Goal: Information Seeking & Learning: Learn about a topic

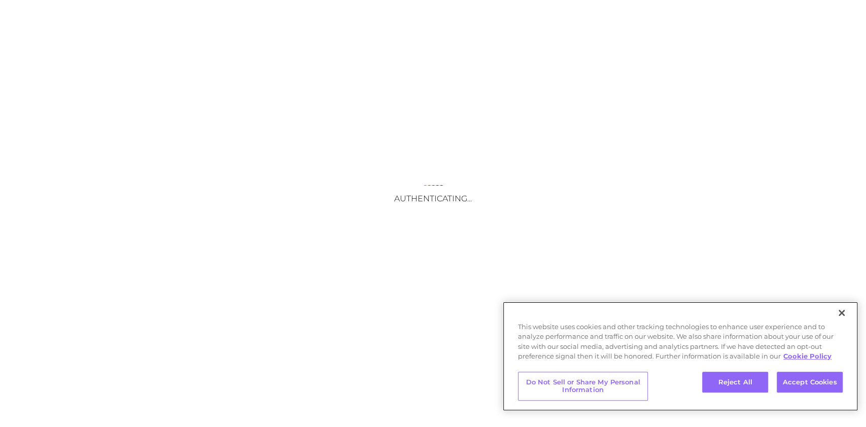
click at [795, 380] on button "Accept Cookies" at bounding box center [810, 382] width 66 height 21
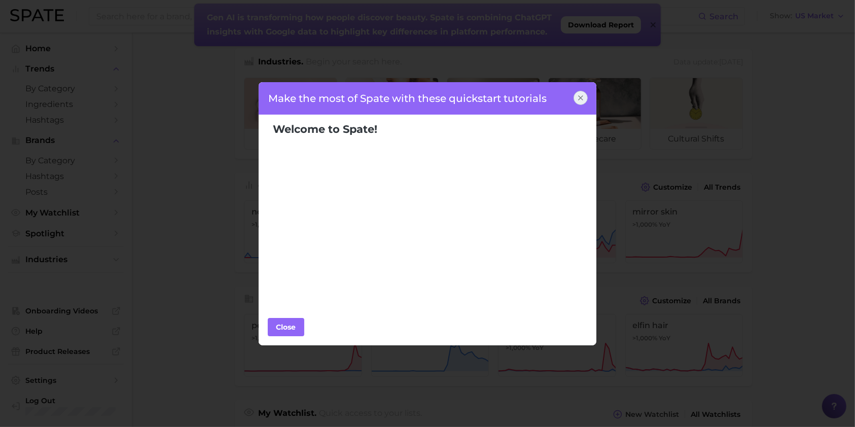
click at [577, 94] on icon at bounding box center [581, 98] width 8 height 8
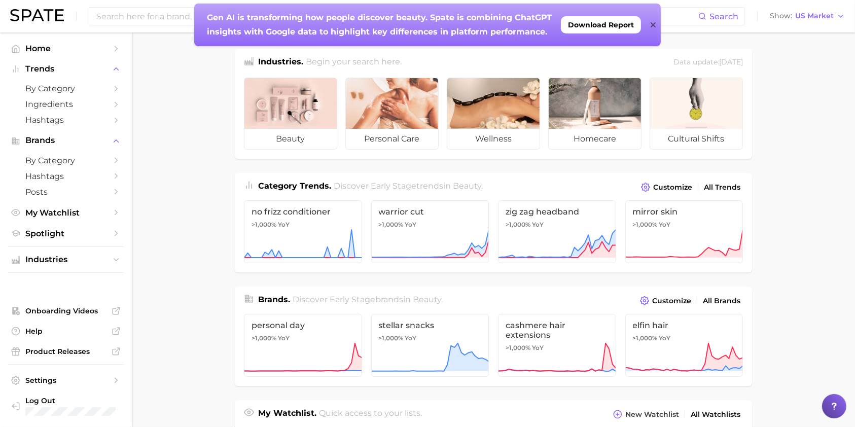
click at [376, 298] on span "Discover Early Stage brands in beauty ." at bounding box center [368, 300] width 150 height 10
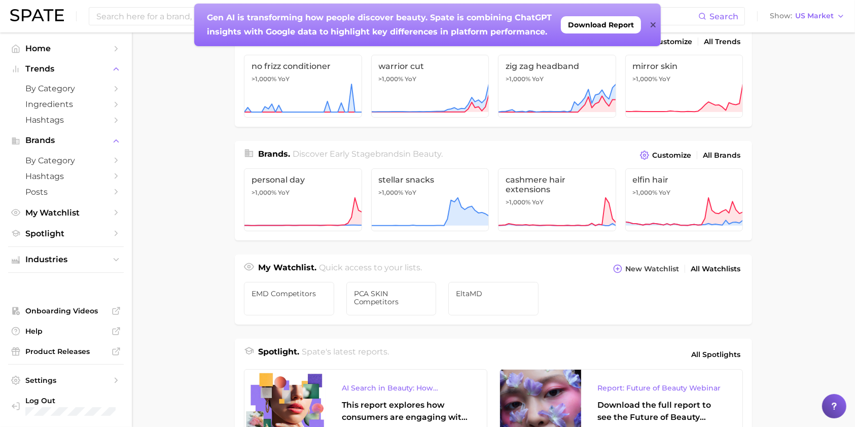
scroll to position [203, 0]
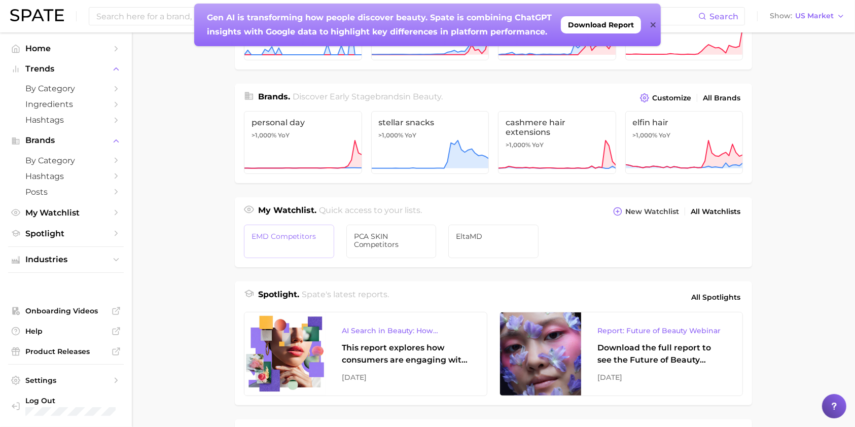
click at [300, 238] on span "EMD Competitors" at bounding box center [289, 236] width 75 height 8
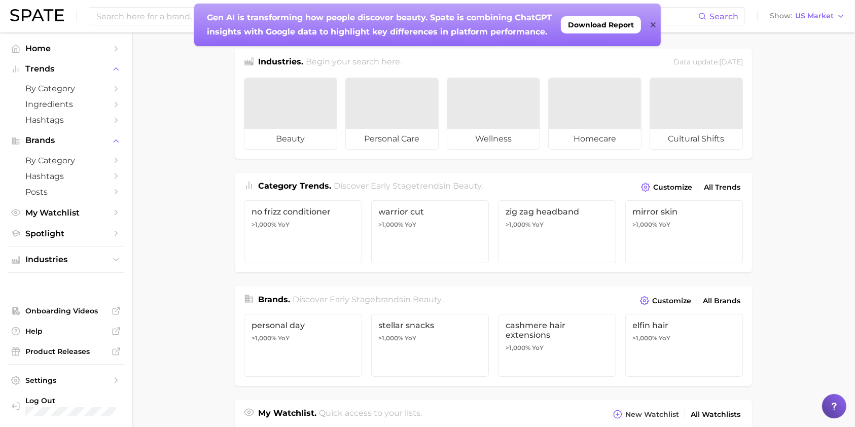
scroll to position [203, 0]
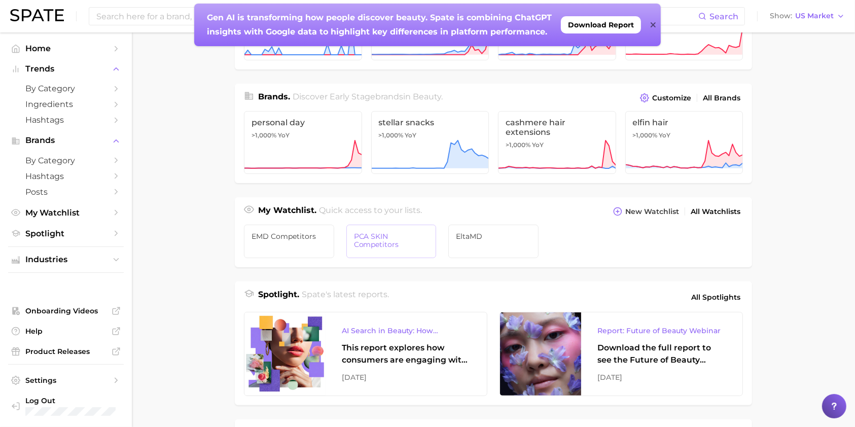
click at [406, 250] on link "PCA SKIN Competitors" at bounding box center [391, 241] width 90 height 33
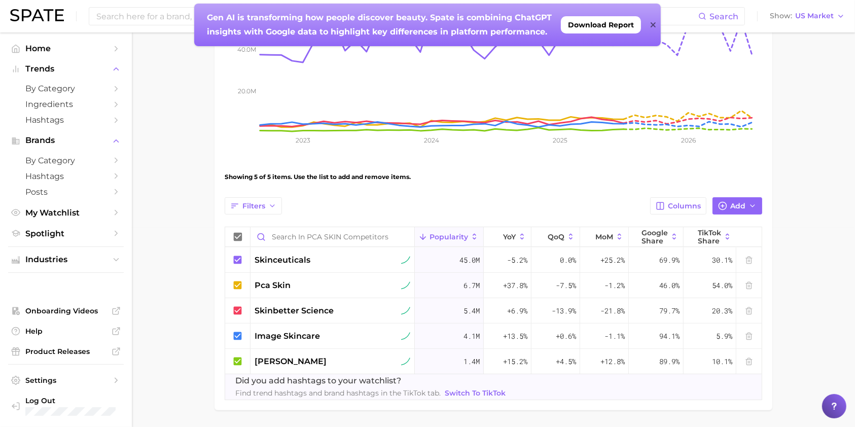
scroll to position [203, 0]
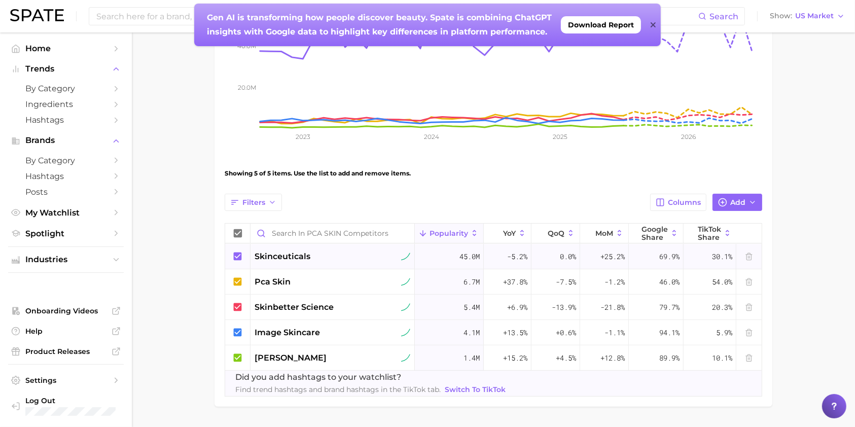
click at [240, 257] on icon at bounding box center [238, 256] width 8 height 8
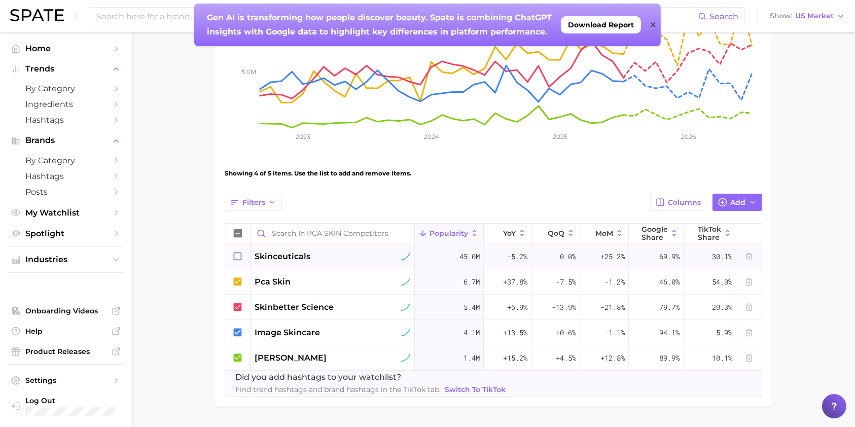
click at [235, 255] on icon at bounding box center [237, 256] width 11 height 11
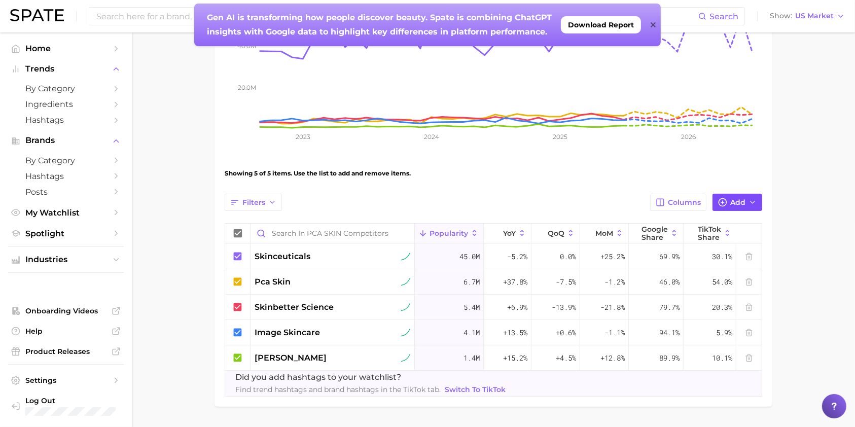
click at [729, 205] on button "Add" at bounding box center [738, 202] width 50 height 17
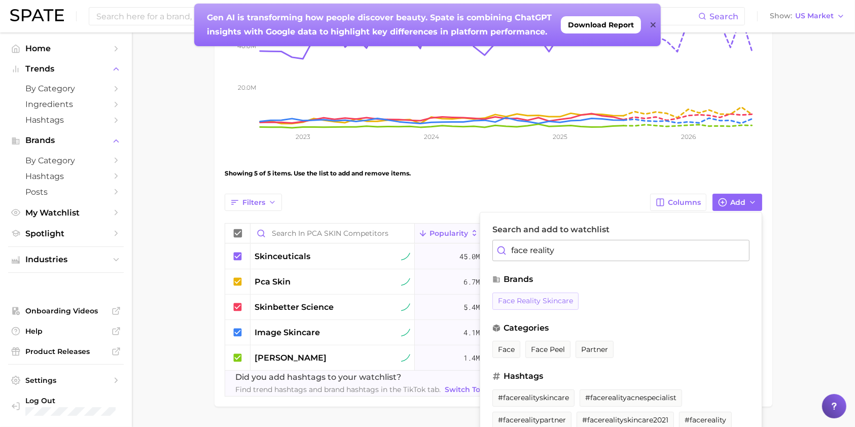
type input "face reality"
click at [549, 297] on span "face reality skincare" at bounding box center [535, 301] width 75 height 9
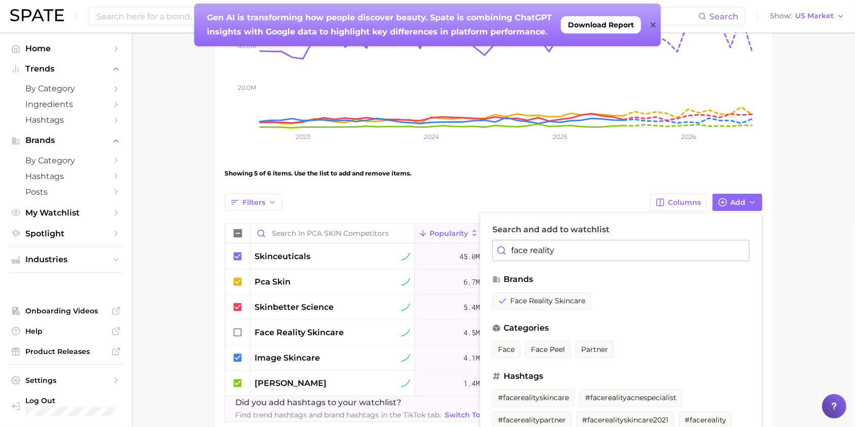
click at [791, 287] on main "PCA SKIN Competitors Settings Overview Google TikTok View Combined Export Data …" at bounding box center [493, 156] width 723 height 653
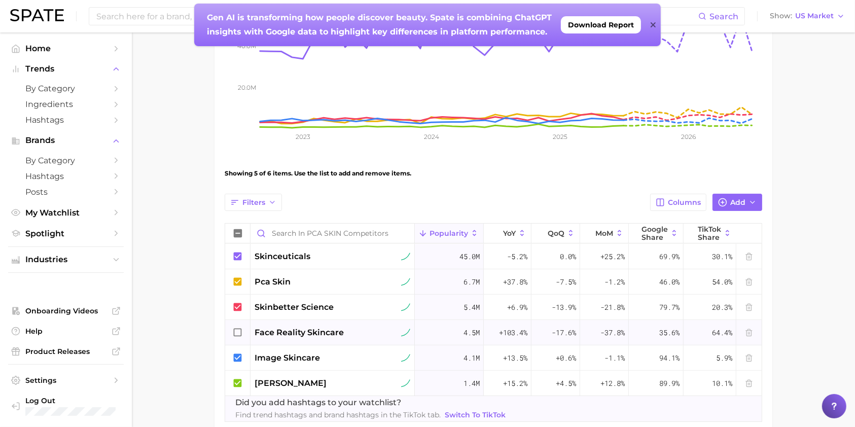
click at [239, 330] on icon at bounding box center [237, 332] width 11 height 11
click at [652, 22] on icon at bounding box center [653, 25] width 5 height 8
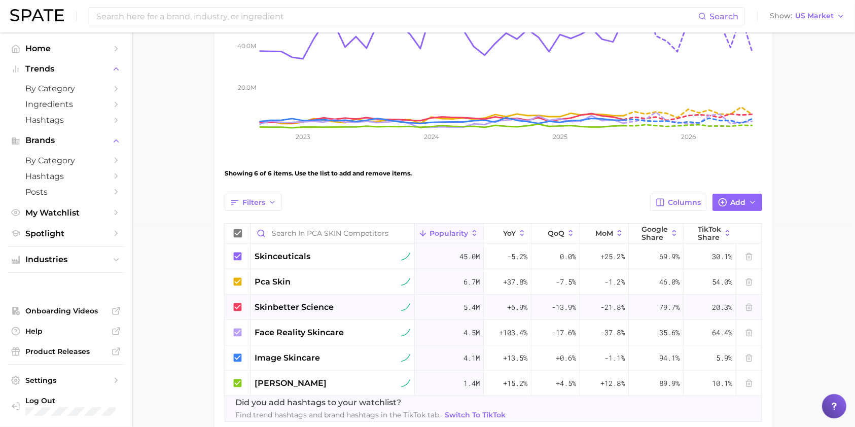
click at [308, 303] on span "skinbetter science" at bounding box center [294, 307] width 79 height 12
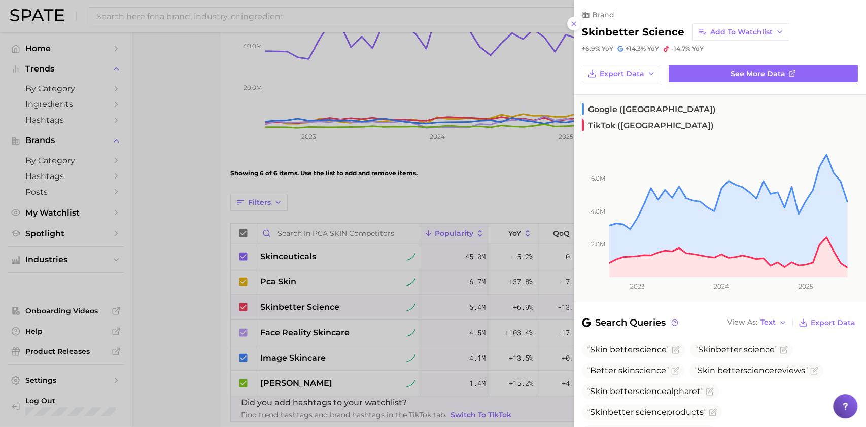
click at [200, 201] on div at bounding box center [433, 213] width 866 height 427
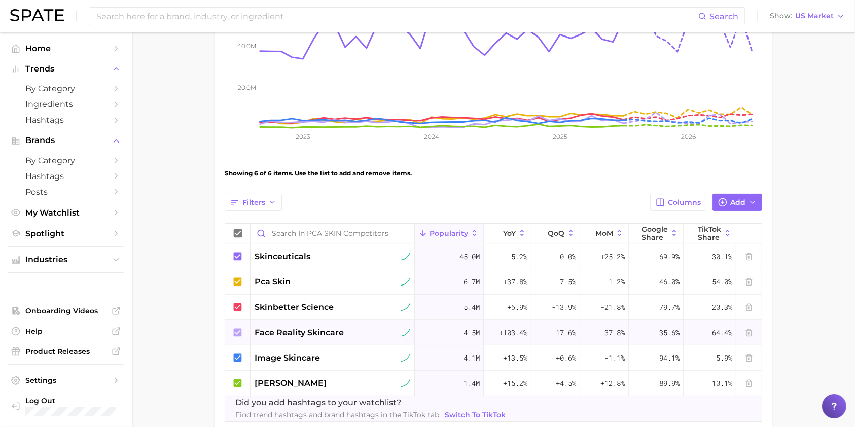
click at [274, 331] on span "face reality skincare" at bounding box center [299, 333] width 89 height 12
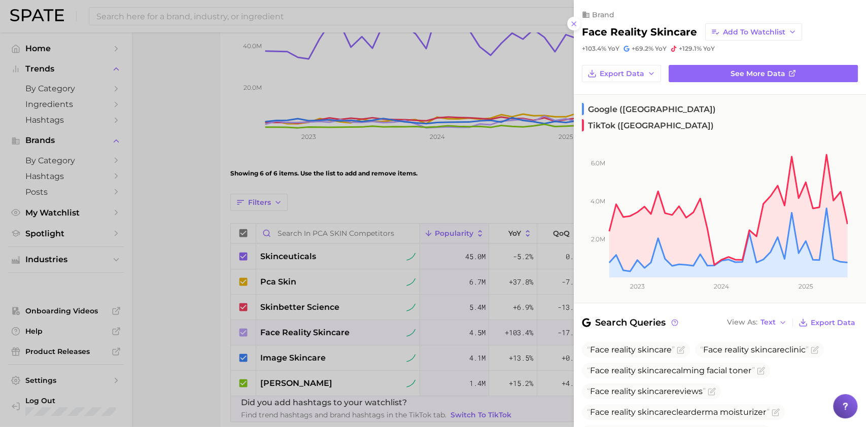
click at [288, 257] on div at bounding box center [433, 213] width 866 height 427
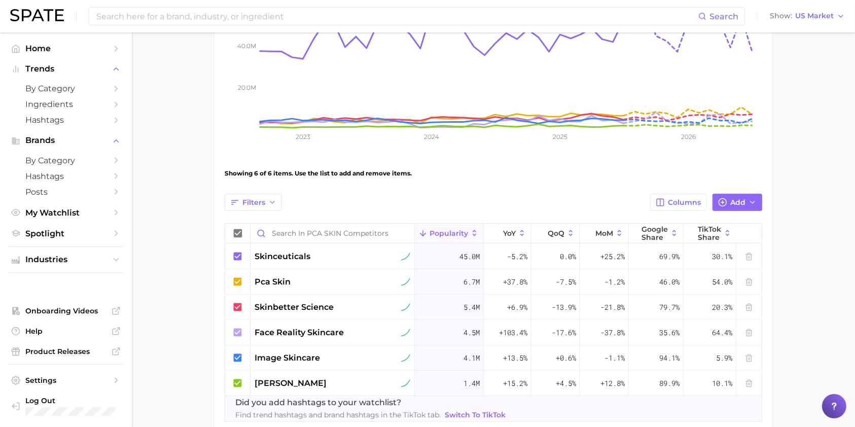
click at [288, 257] on span "skinceuticals" at bounding box center [283, 257] width 56 height 12
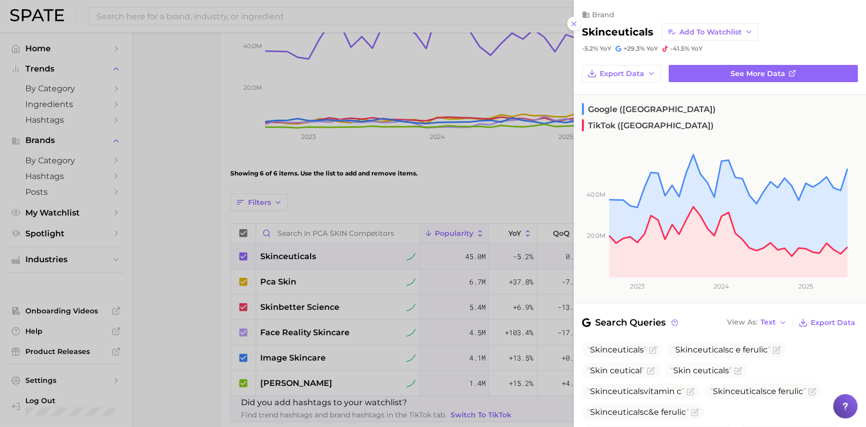
click at [276, 361] on div at bounding box center [433, 213] width 866 height 427
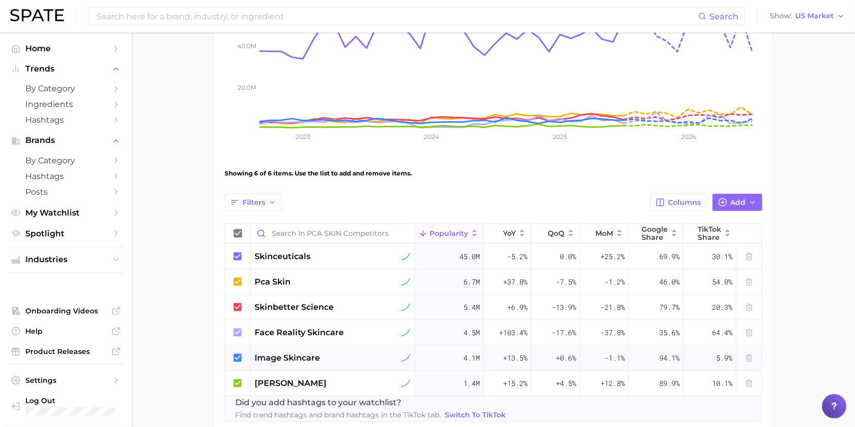
click at [279, 358] on span "image skincare" at bounding box center [287, 358] width 65 height 12
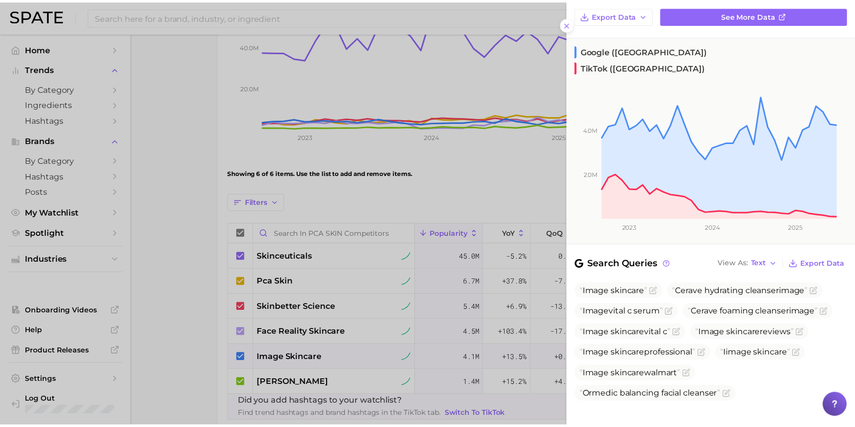
scroll to position [0, 0]
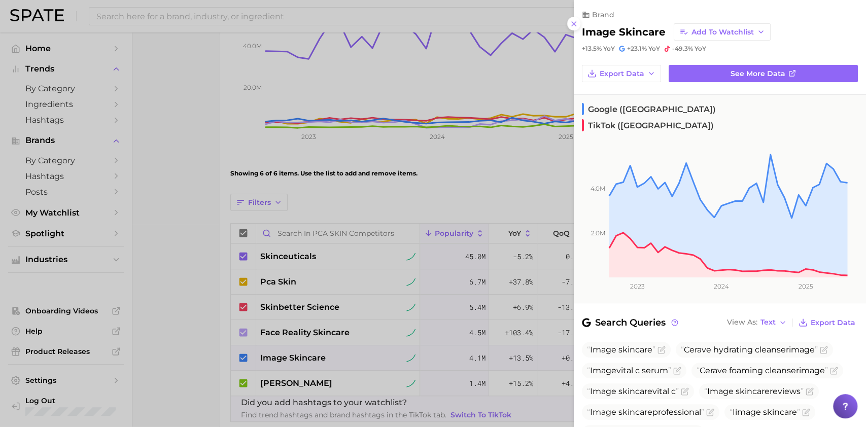
click at [300, 308] on div at bounding box center [433, 213] width 866 height 427
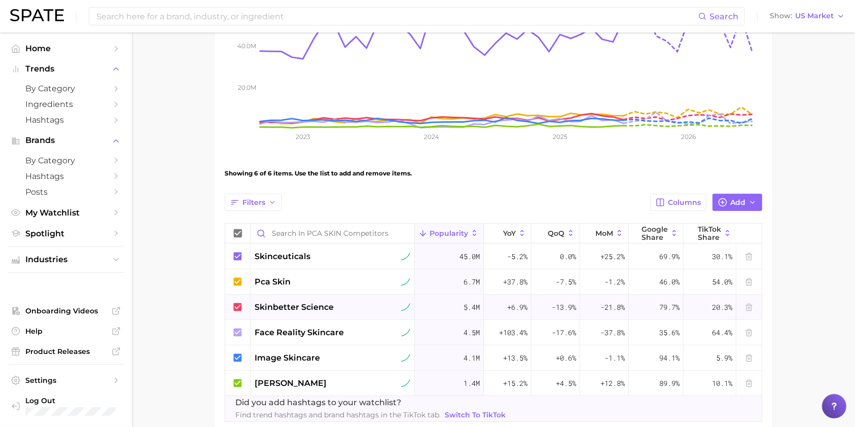
click at [314, 308] on span "skinbetter science" at bounding box center [294, 307] width 79 height 12
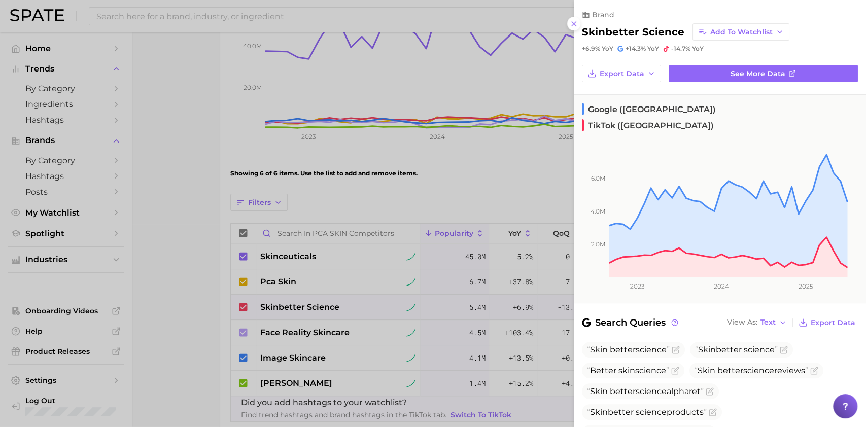
click at [182, 266] on div at bounding box center [433, 213] width 866 height 427
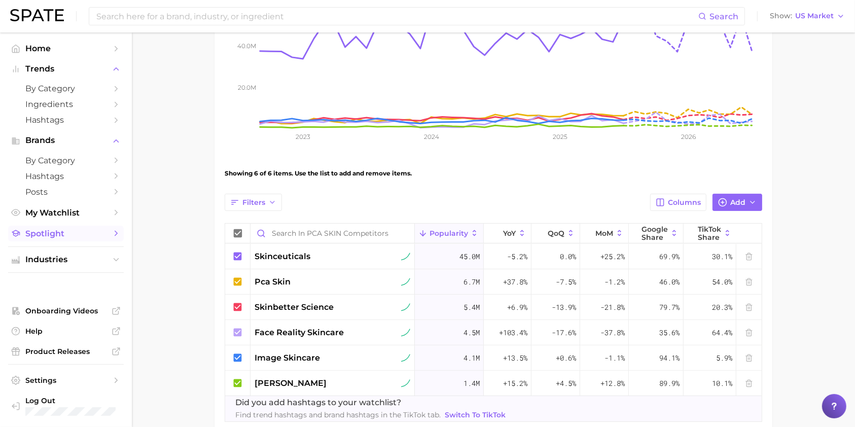
click at [69, 233] on span "Spotlight" at bounding box center [65, 234] width 81 height 10
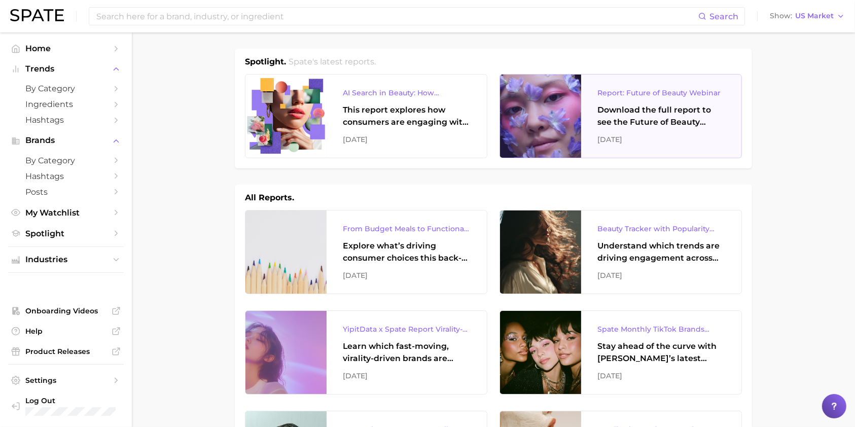
click at [671, 120] on div "Download the full report to see the Future of Beauty trends we unpacked during …" at bounding box center [662, 116] width 128 height 24
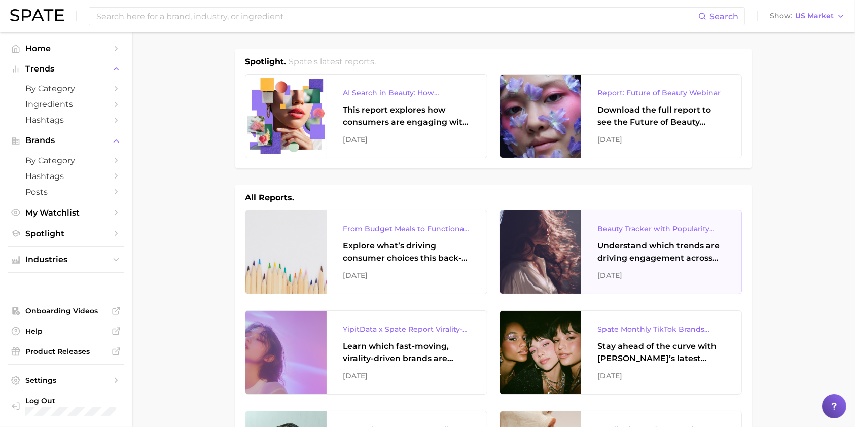
click at [674, 251] on div "Understand which trends are driving engagement across platforms in the skin, ha…" at bounding box center [662, 252] width 128 height 24
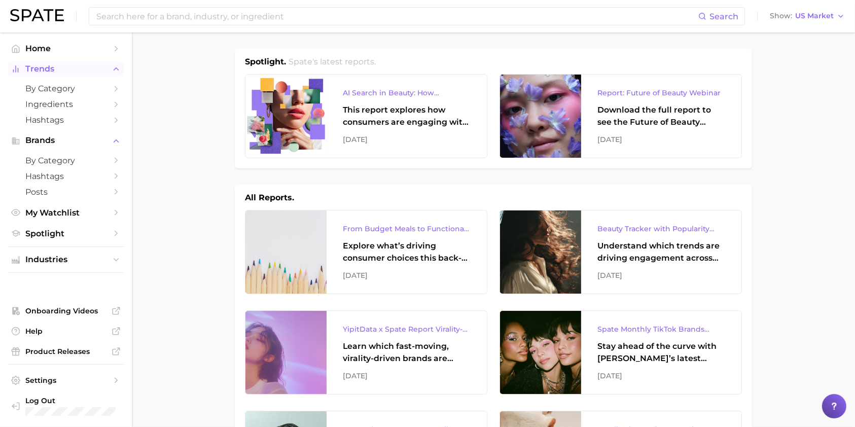
click at [56, 70] on span "Trends" at bounding box center [65, 68] width 81 height 9
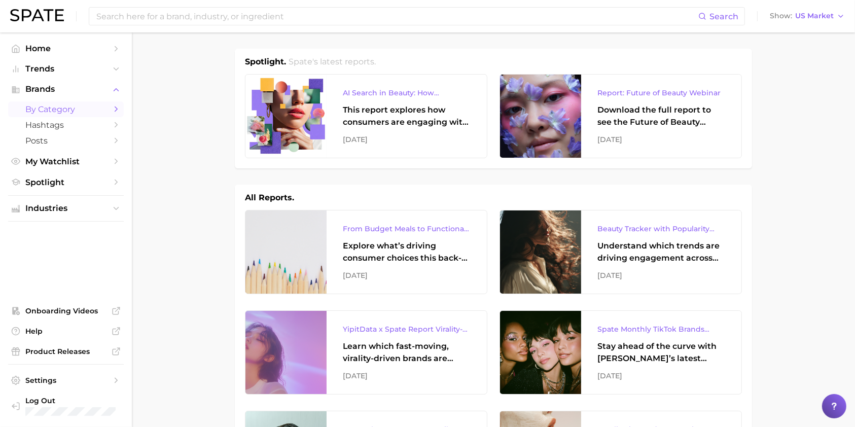
click at [49, 108] on span "by Category" at bounding box center [65, 109] width 81 height 10
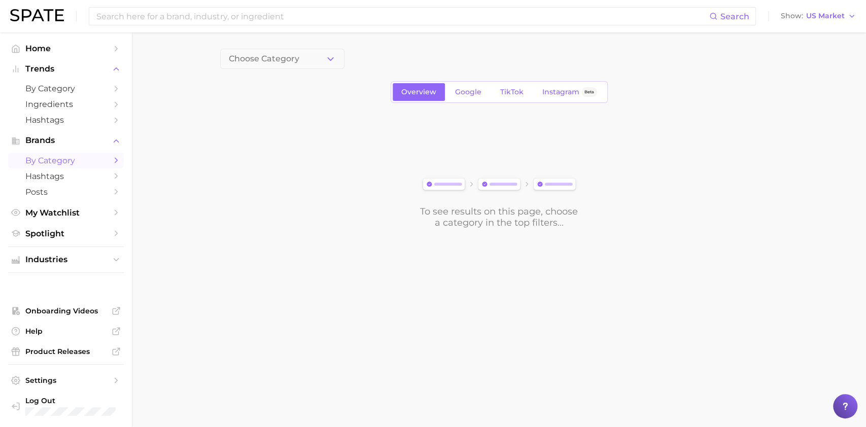
click at [296, 53] on button "Choose Category" at bounding box center [282, 59] width 124 height 20
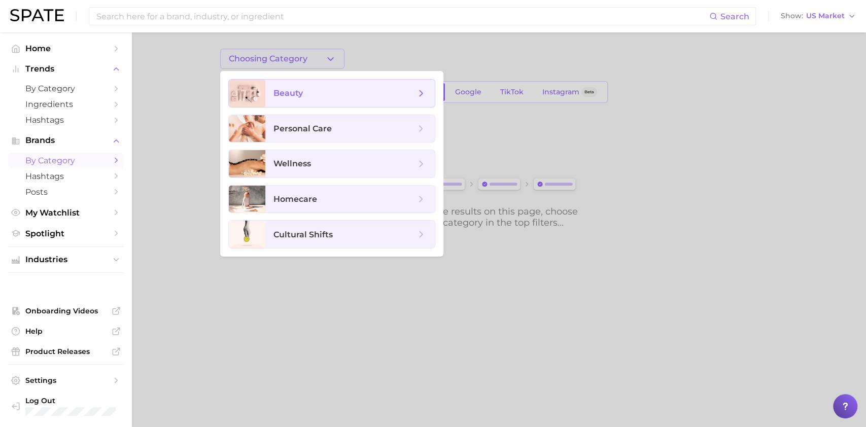
click at [296, 93] on span "beauty" at bounding box center [287, 93] width 29 height 10
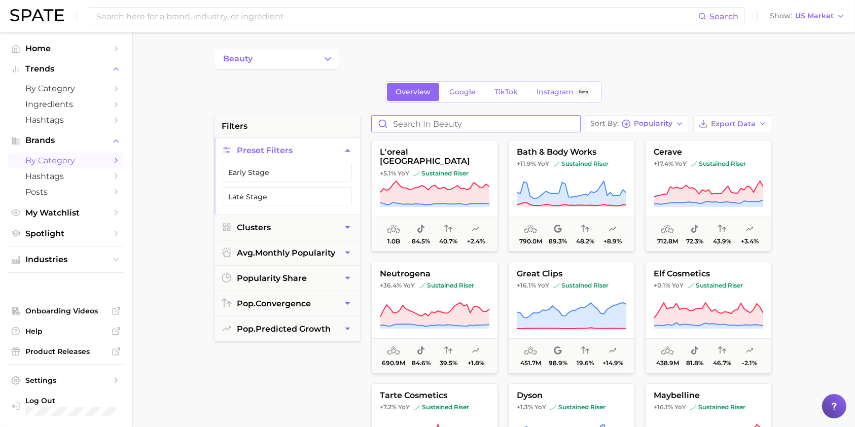
click at [483, 121] on input "Search in beauty" at bounding box center [476, 124] width 208 height 16
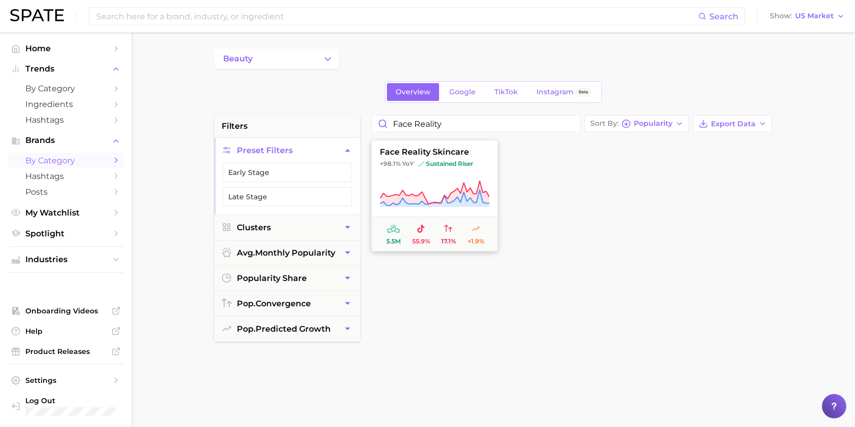
click at [456, 157] on button "face reality skincare +98.1% YoY sustained riser 5.5m 55.9% 17.1% +1.9%" at bounding box center [434, 196] width 127 height 112
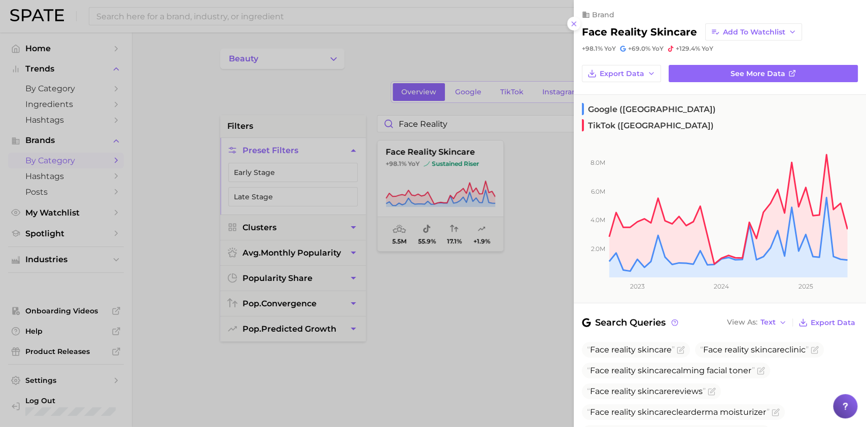
click at [469, 338] on div at bounding box center [433, 213] width 866 height 427
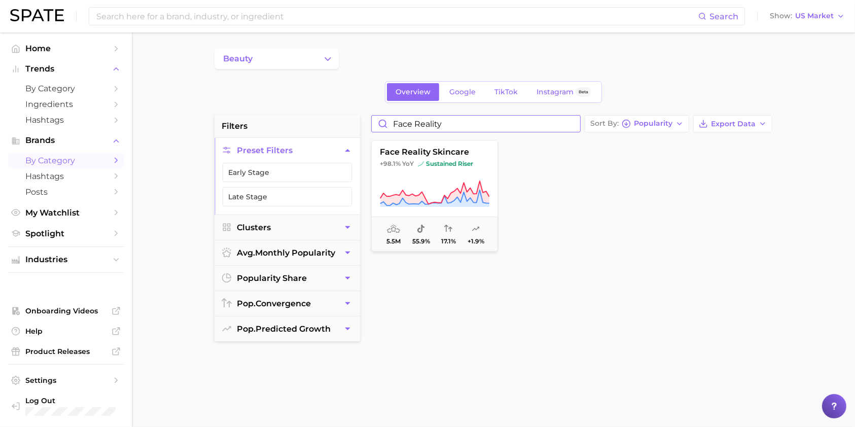
drag, startPoint x: 443, startPoint y: 124, endPoint x: 351, endPoint y: 135, distance: 93.1
click at [351, 135] on div "filters Preset Filters Early Stage Late Stage Clusters avg. monthly popularity …" at bounding box center [496, 433] width 563 height 636
click at [410, 172] on button "skinbetter science +9.8% YoY sustained riser 7.7m 85.0% 42.3% +13.7%" at bounding box center [434, 196] width 127 height 112
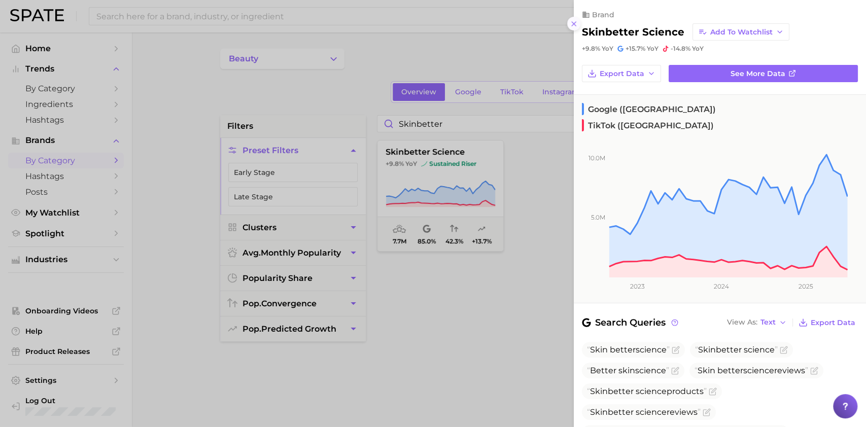
click at [575, 24] on icon at bounding box center [574, 24] width 8 height 8
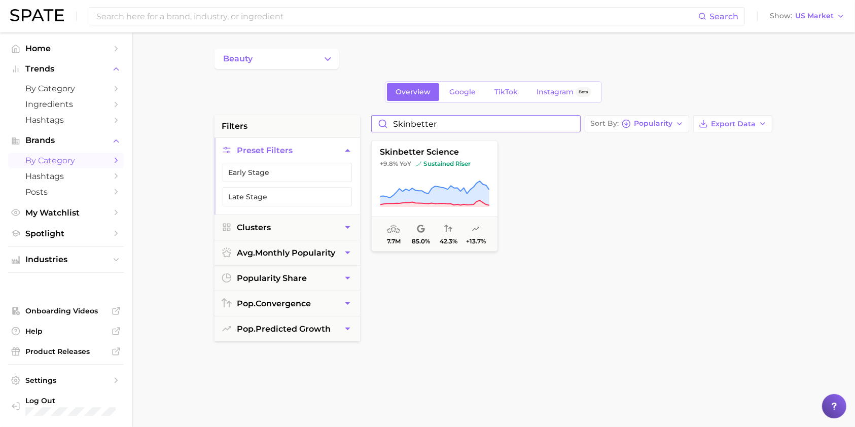
drag, startPoint x: 446, startPoint y: 116, endPoint x: 363, endPoint y: 133, distance: 84.4
click at [363, 133] on div "filters Preset Filters Early Stage Late Stage Clusters avg. monthly popularity …" at bounding box center [496, 433] width 563 height 636
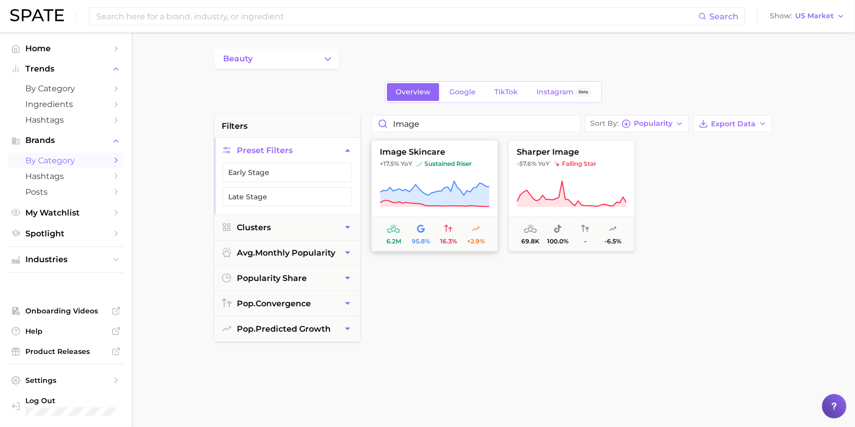
click at [438, 160] on span "sustained riser" at bounding box center [443, 164] width 55 height 8
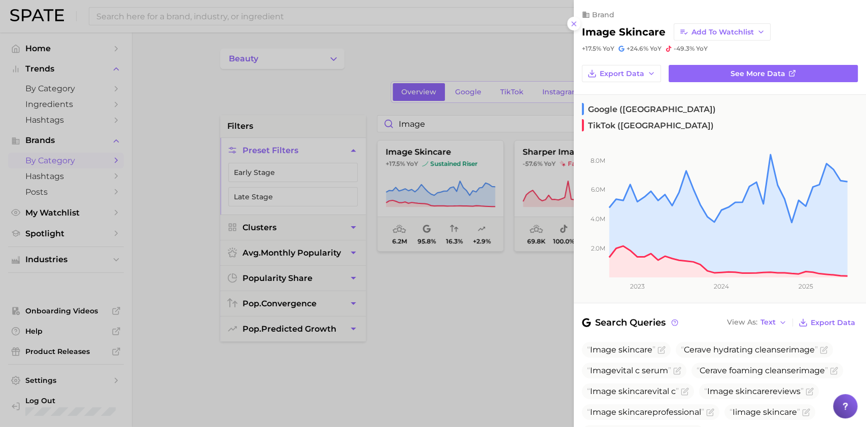
click at [438, 117] on div at bounding box center [433, 213] width 866 height 427
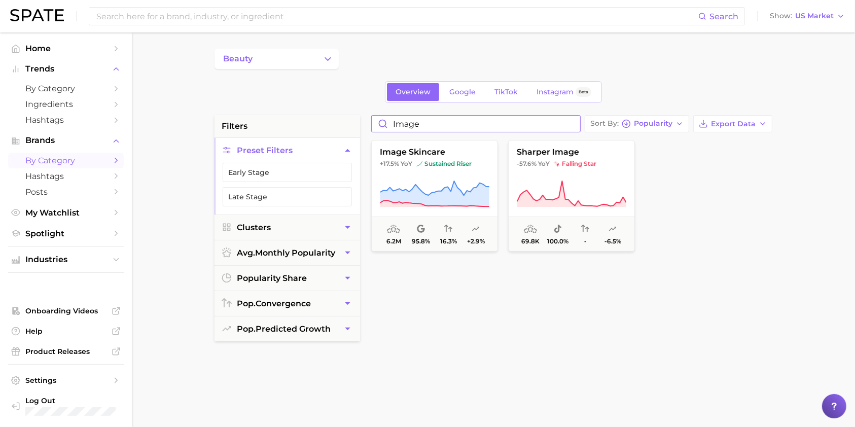
drag, startPoint x: 438, startPoint y: 124, endPoint x: 368, endPoint y: 132, distance: 69.9
click at [368, 132] on div "image Sort By Popularity Export Data image skincare +17.5% YoY sustained riser …" at bounding box center [571, 372] width 411 height 514
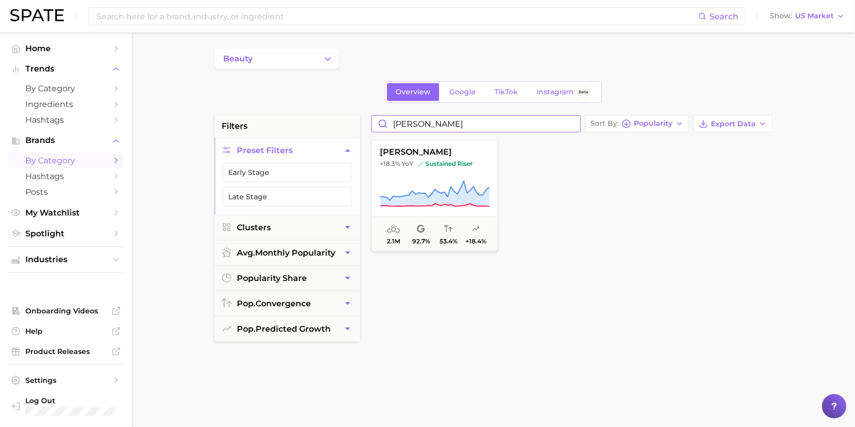
drag, startPoint x: 441, startPoint y: 125, endPoint x: 333, endPoint y: 132, distance: 107.7
click at [334, 132] on div "filters Preset Filters Early Stage Late Stage Clusters avg. monthly popularity …" at bounding box center [496, 433] width 563 height 636
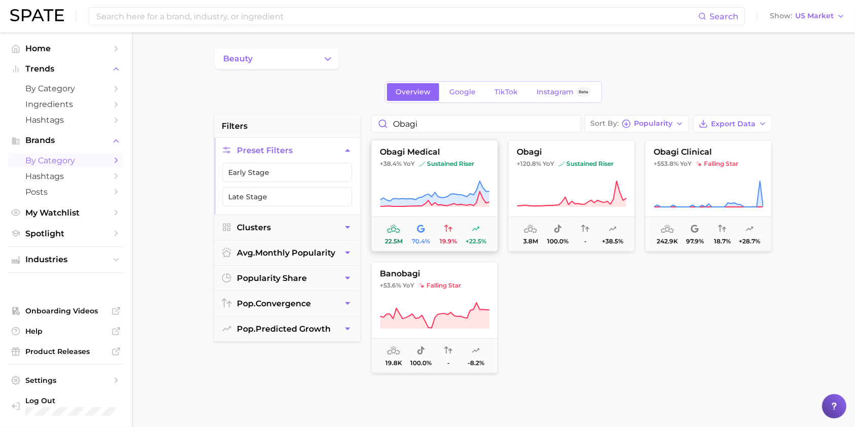
click at [453, 158] on button "obagi medical +38.4% YoY sustained riser 22.5m 70.4% 19.9% +22.5%" at bounding box center [434, 196] width 127 height 112
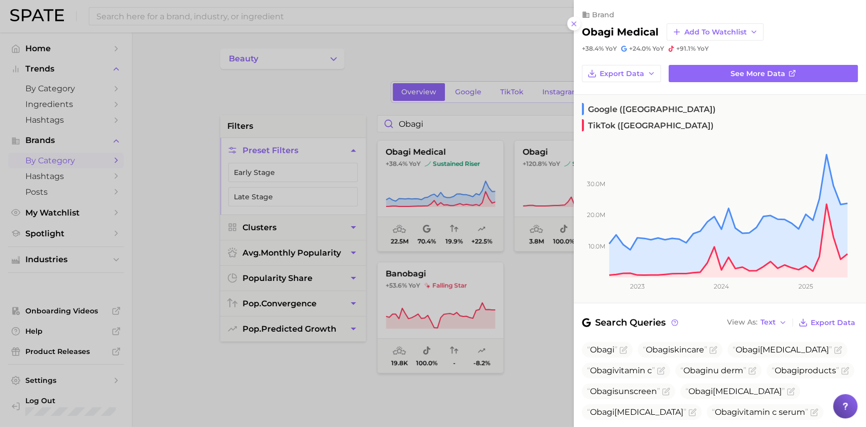
click at [259, 371] on div at bounding box center [433, 213] width 866 height 427
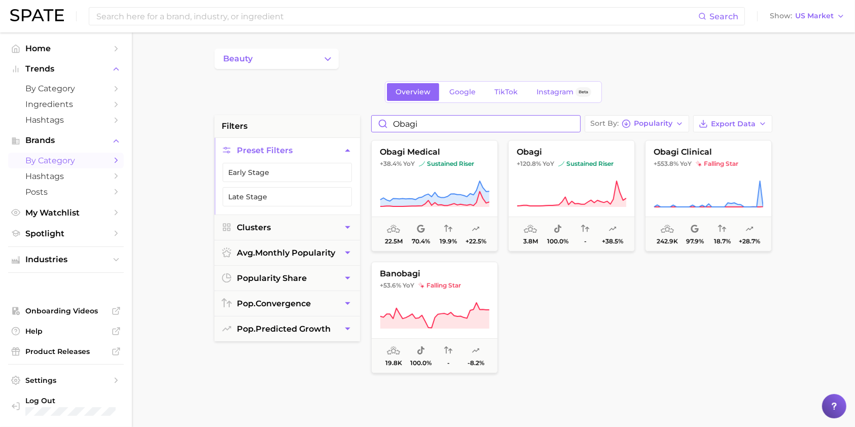
drag, startPoint x: 437, startPoint y: 126, endPoint x: 369, endPoint y: 132, distance: 68.3
click at [369, 132] on div "obagi Sort By Popularity Export Data obagi medical +38.4% YoY sustained riser 2…" at bounding box center [571, 372] width 411 height 514
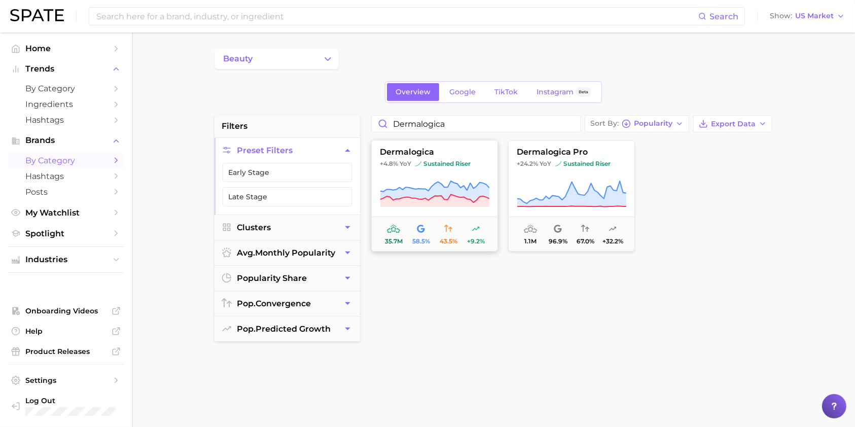
click at [419, 163] on img at bounding box center [418, 164] width 6 height 6
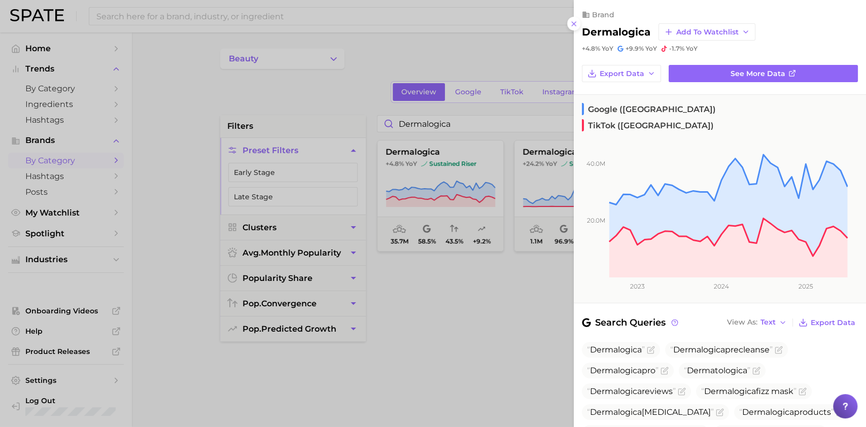
click at [416, 310] on div at bounding box center [433, 213] width 866 height 427
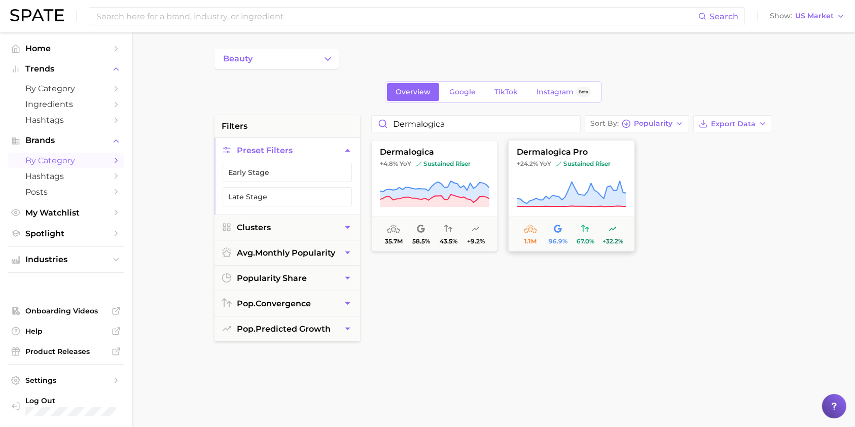
click at [575, 144] on button "dermalogica pro +24.2% YoY sustained riser 1.1m 96.9% 67.0% +32.2%" at bounding box center [571, 196] width 127 height 112
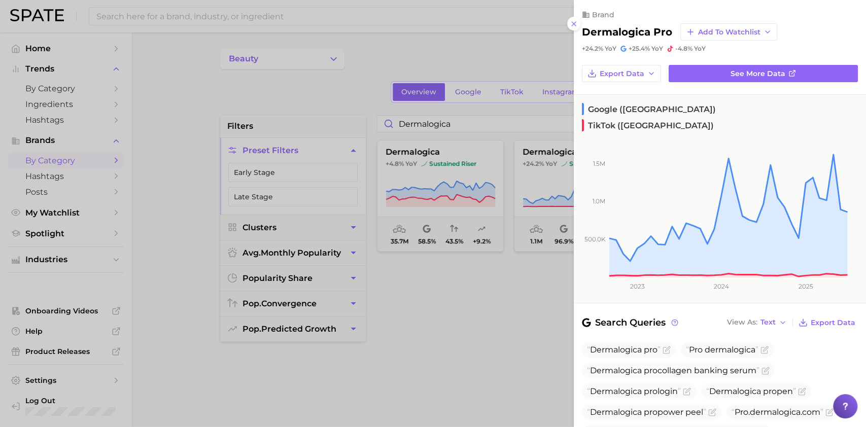
click at [405, 343] on div at bounding box center [433, 213] width 866 height 427
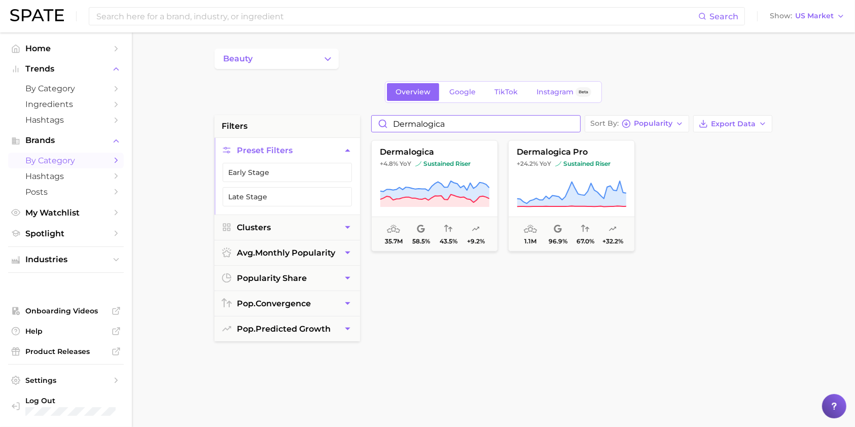
drag, startPoint x: 450, startPoint y: 120, endPoint x: 357, endPoint y: 136, distance: 95.2
click at [357, 136] on div "filters Preset Filters Early Stage Late Stage Clusters avg. monthly popularity …" at bounding box center [496, 433] width 563 height 636
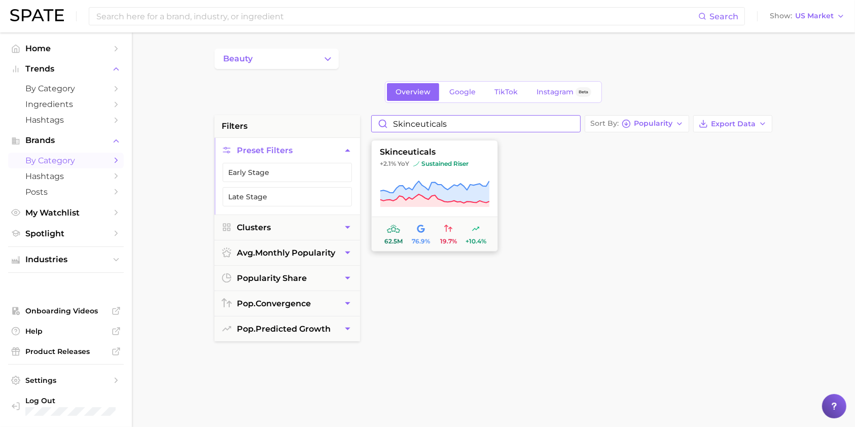
type input "skinceuticals"
click at [393, 154] on span "skinceuticals" at bounding box center [435, 152] width 126 height 9
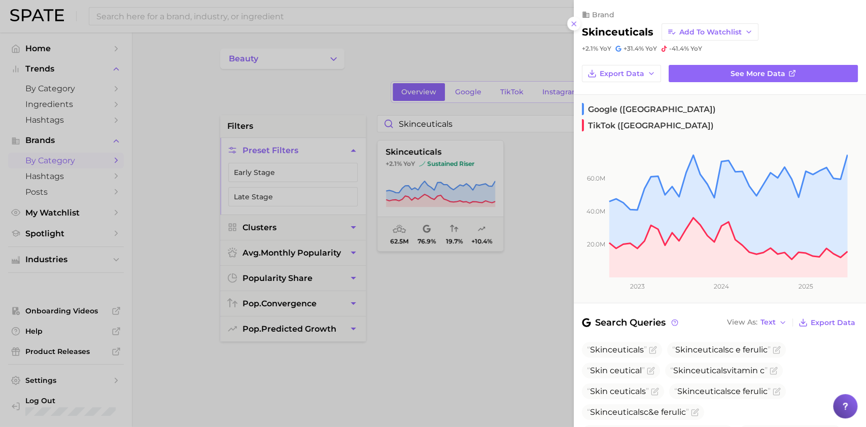
click at [543, 91] on div at bounding box center [433, 213] width 866 height 427
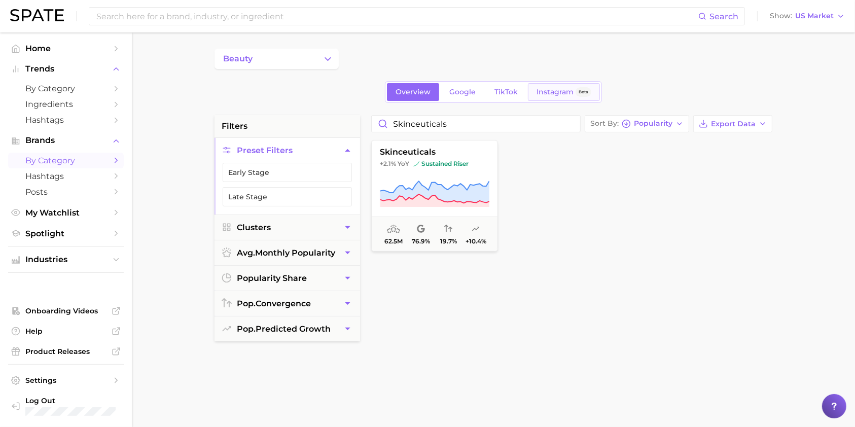
click at [546, 91] on span "Instagram" at bounding box center [555, 92] width 37 height 9
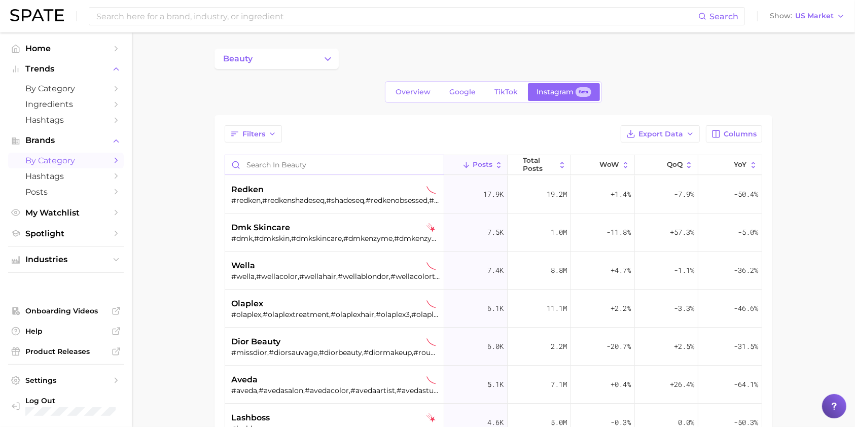
click at [283, 164] on input "Search in beauty" at bounding box center [334, 164] width 219 height 19
type input "r"
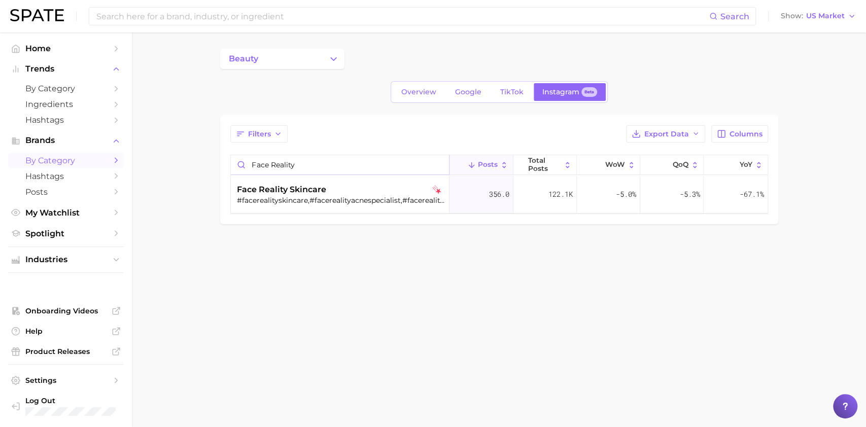
drag, startPoint x: 303, startPoint y: 160, endPoint x: 232, endPoint y: 160, distance: 70.5
click at [232, 160] on input "face reality" at bounding box center [340, 164] width 219 height 19
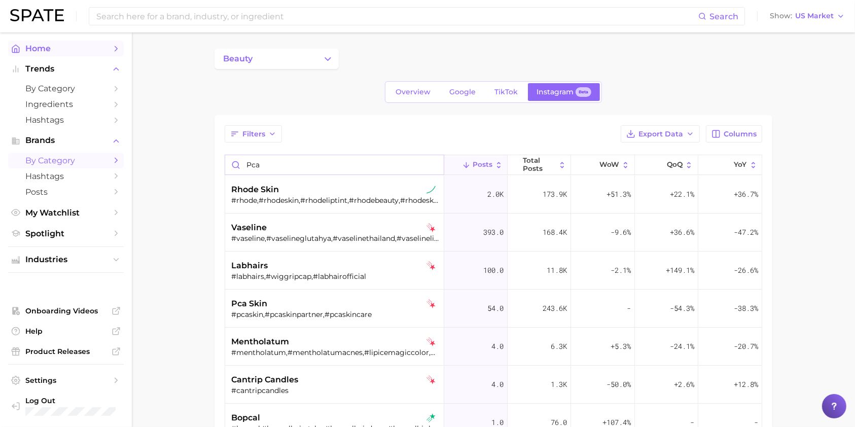
type input "pca"
click at [60, 50] on span "Home" at bounding box center [65, 49] width 81 height 10
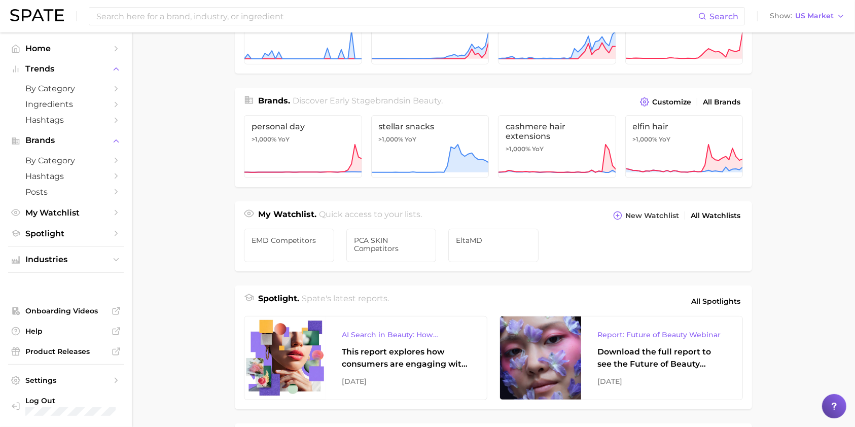
scroll to position [203, 0]
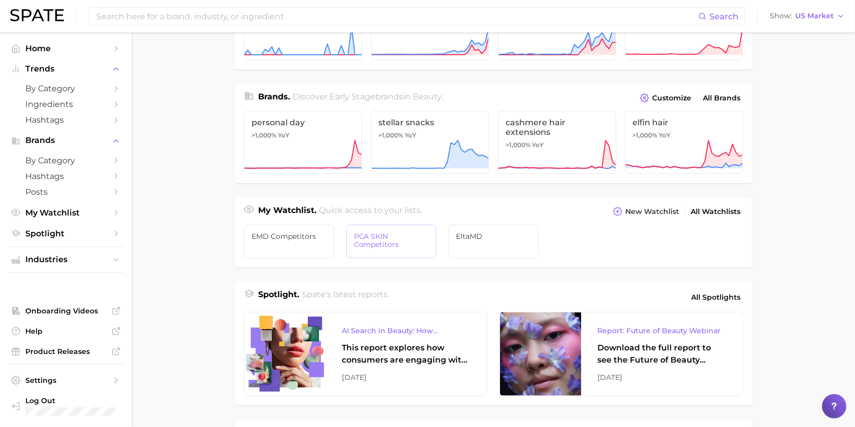
click at [386, 254] on link "PCA SKIN Competitors" at bounding box center [391, 241] width 90 height 33
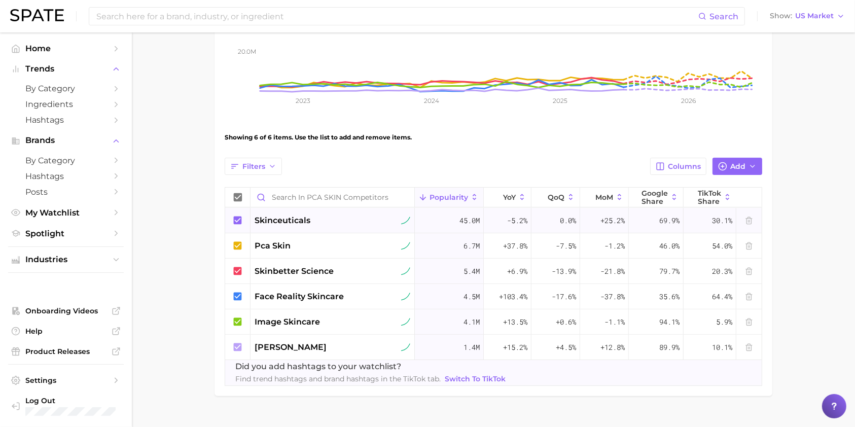
scroll to position [258, 0]
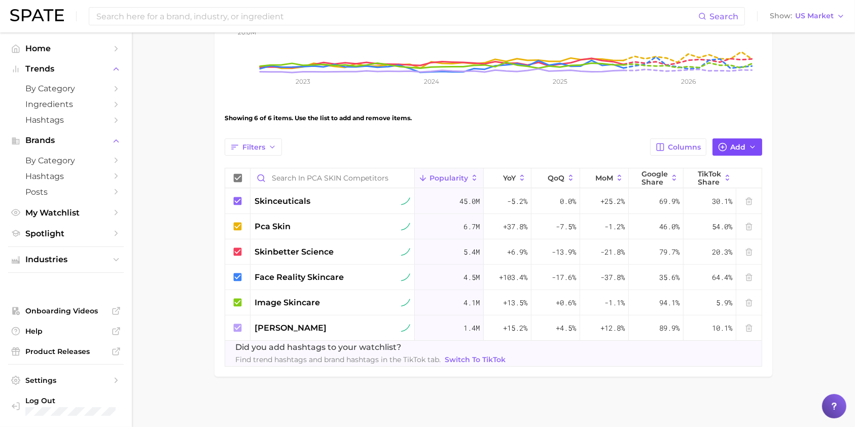
click at [744, 150] on span "Add" at bounding box center [737, 147] width 15 height 9
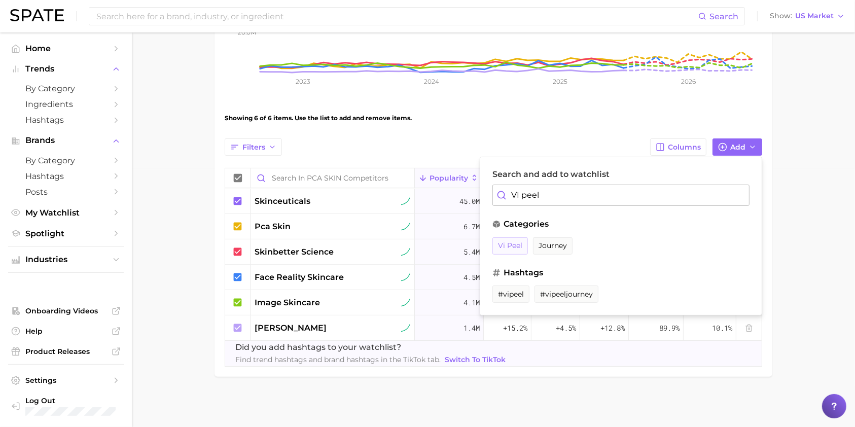
type input "VI peel"
click at [510, 241] on span "vi peel" at bounding box center [510, 245] width 24 height 9
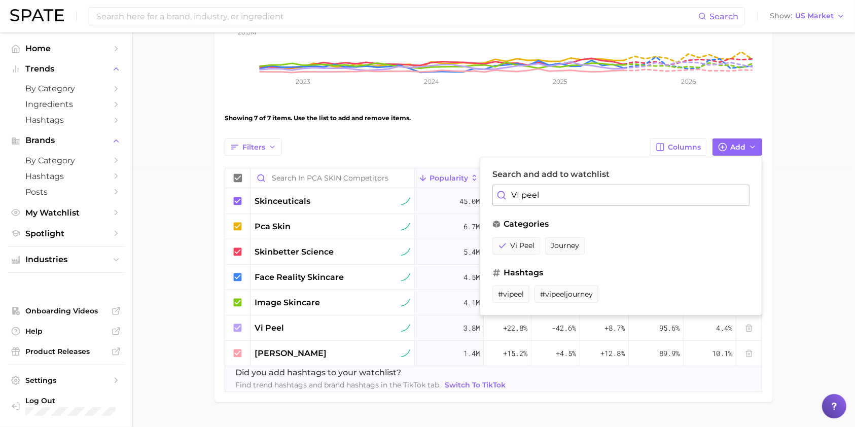
click at [170, 325] on main "PCA SKIN Competitors Settings Overview Google TikTok View Combined Export Data …" at bounding box center [493, 113] width 723 height 679
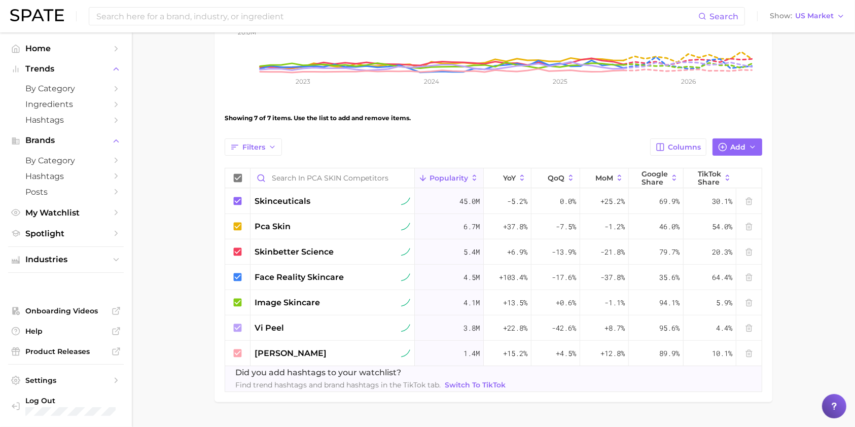
click at [813, 292] on main "PCA SKIN Competitors Settings Overview Google TikTok View Combined Export Data …" at bounding box center [493, 113] width 723 height 679
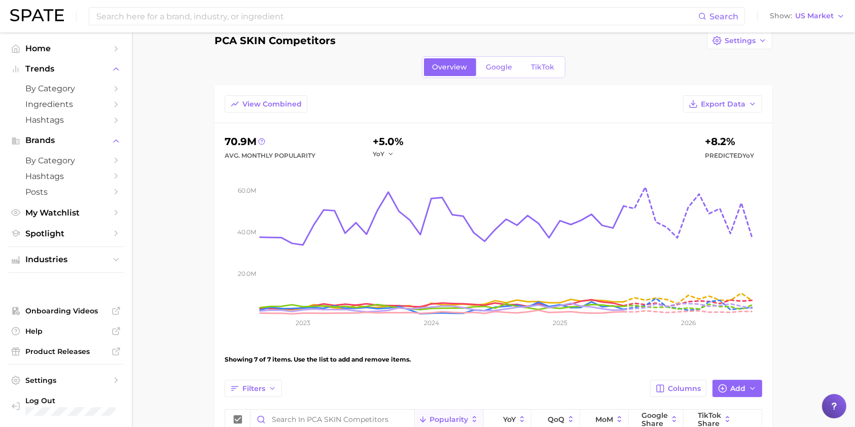
scroll to position [13, 0]
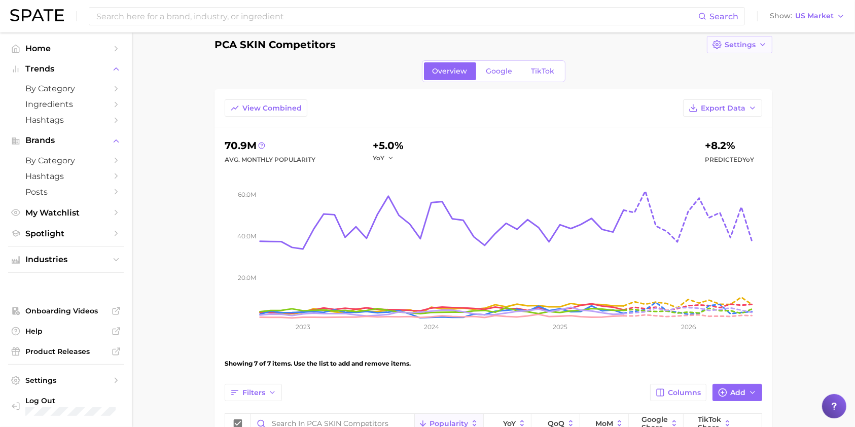
click at [731, 36] on button "Settings" at bounding box center [739, 44] width 65 height 17
click at [731, 66] on span "Edit Details" at bounding box center [745, 63] width 42 height 9
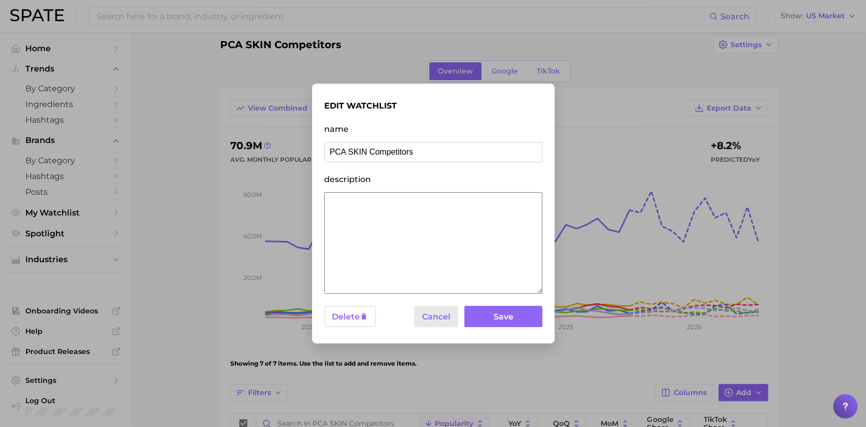
click at [452, 319] on button "Cancel" at bounding box center [436, 317] width 45 height 22
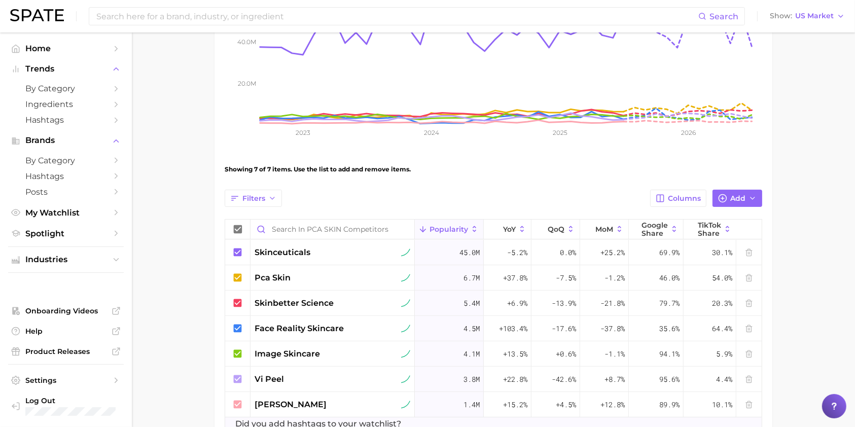
scroll to position [216, 0]
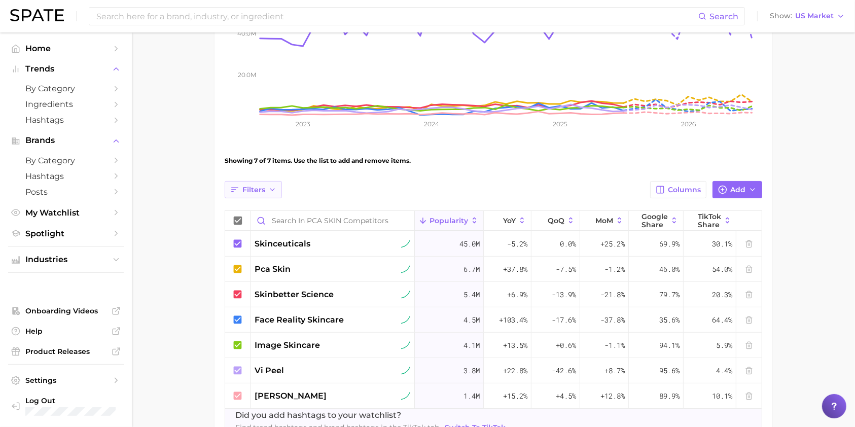
click at [270, 190] on icon "button" at bounding box center [272, 190] width 8 height 8
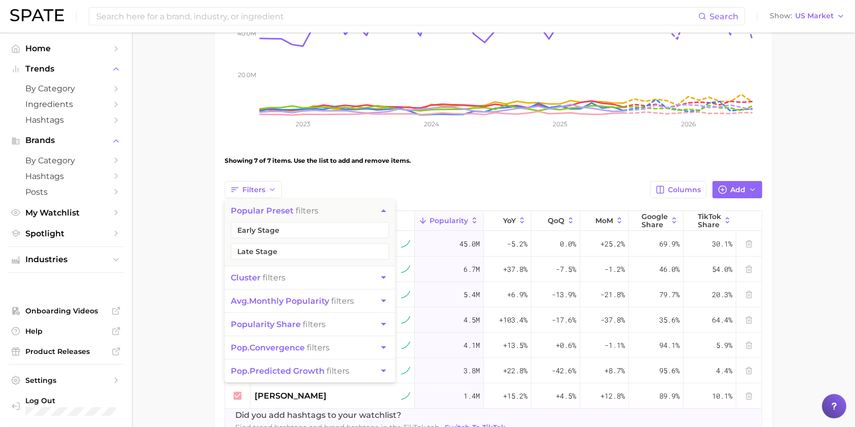
click at [462, 166] on div "Showing 7 of 7 items. Use the list to add and remove items." at bounding box center [494, 161] width 538 height 28
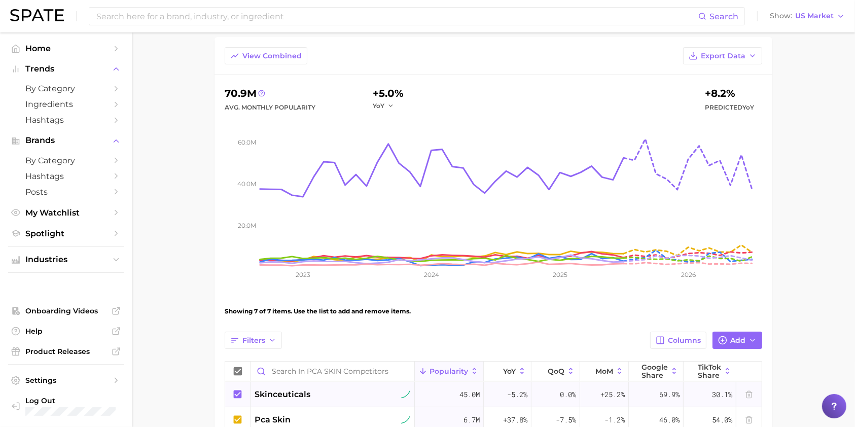
scroll to position [0, 0]
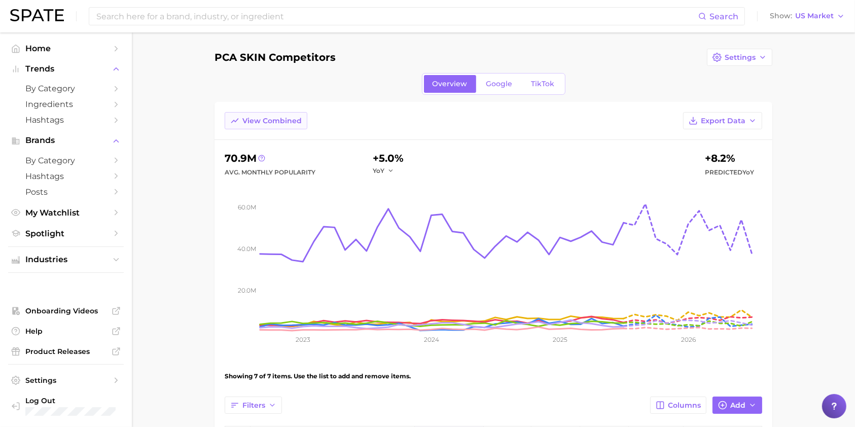
click at [240, 121] on button "View Combined" at bounding box center [266, 120] width 83 height 17
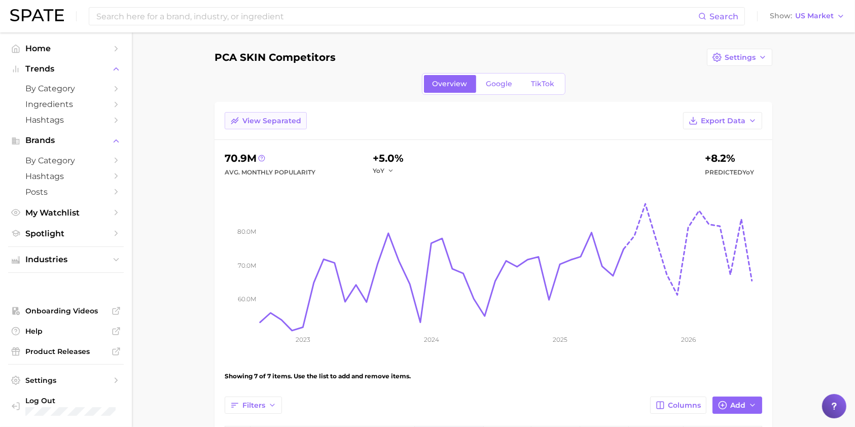
click at [240, 121] on button "View Separated" at bounding box center [266, 120] width 82 height 17
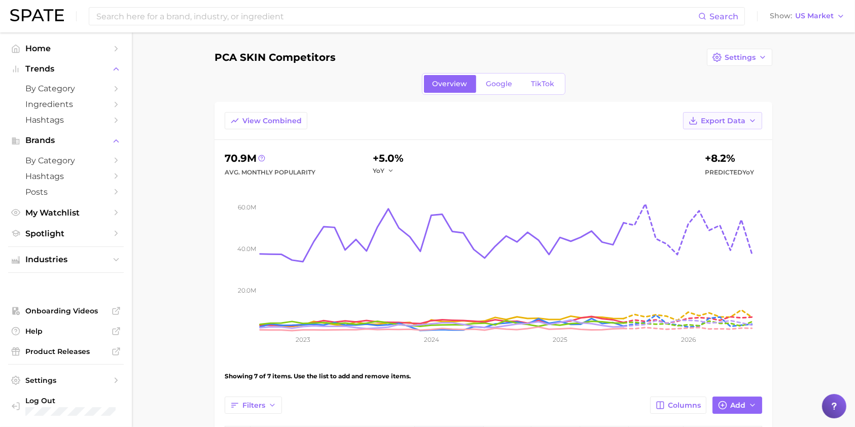
click at [750, 117] on icon "button" at bounding box center [753, 121] width 8 height 8
click at [696, 172] on span "Time Series Image" at bounding box center [702, 176] width 68 height 9
click at [689, 403] on span "Columns" at bounding box center [684, 405] width 33 height 9
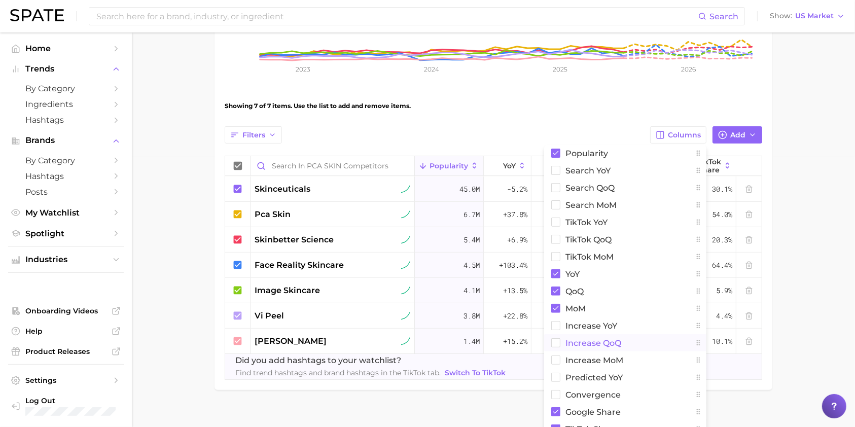
scroll to position [284, 0]
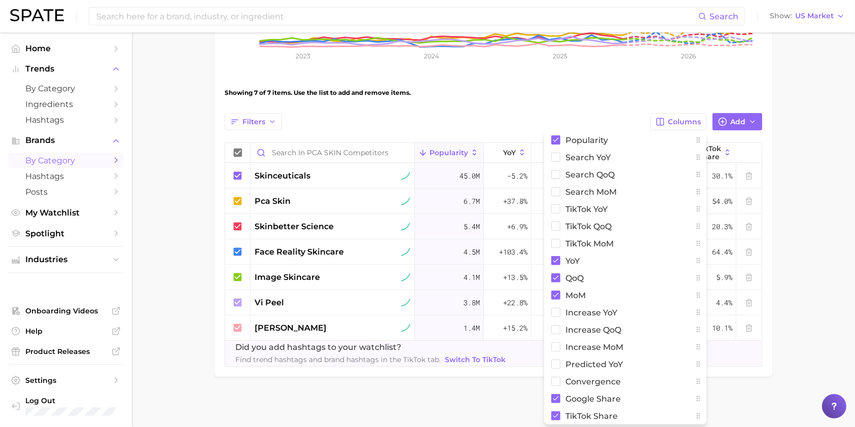
click at [76, 163] on span "by Category" at bounding box center [65, 161] width 81 height 10
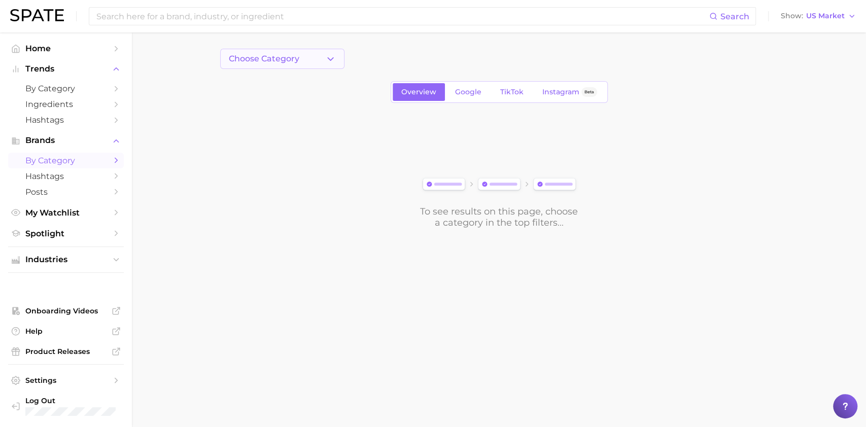
click at [308, 65] on button "Choose Category" at bounding box center [282, 59] width 124 height 20
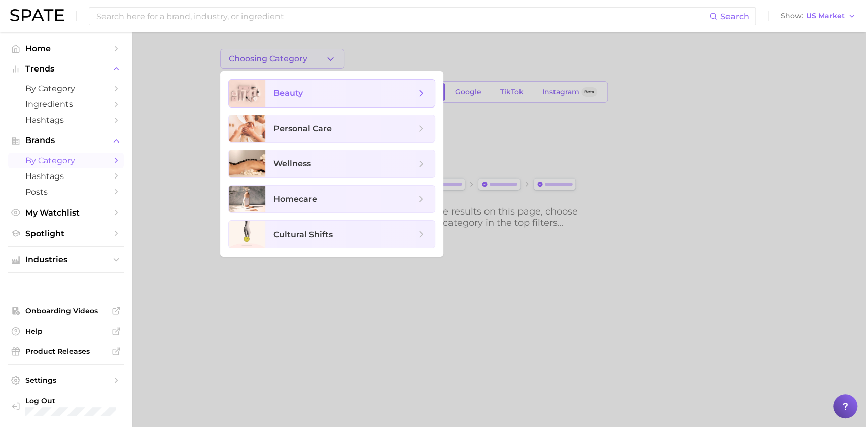
click at [295, 96] on span "beauty" at bounding box center [287, 93] width 29 height 10
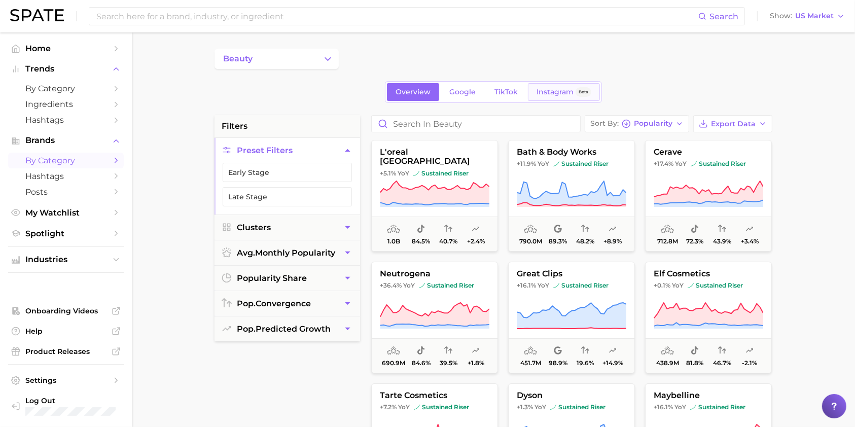
click at [550, 94] on span "Instagram" at bounding box center [555, 92] width 37 height 9
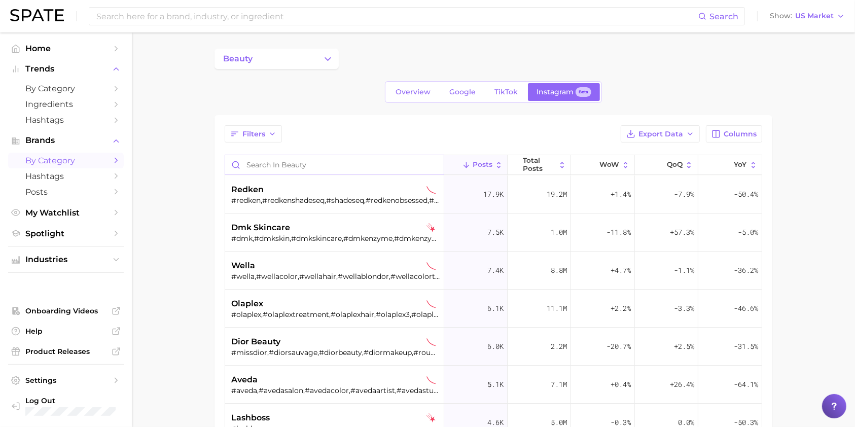
click at [301, 165] on input "Search in beauty" at bounding box center [334, 164] width 219 height 19
